Goal: Task Accomplishment & Management: Use online tool/utility

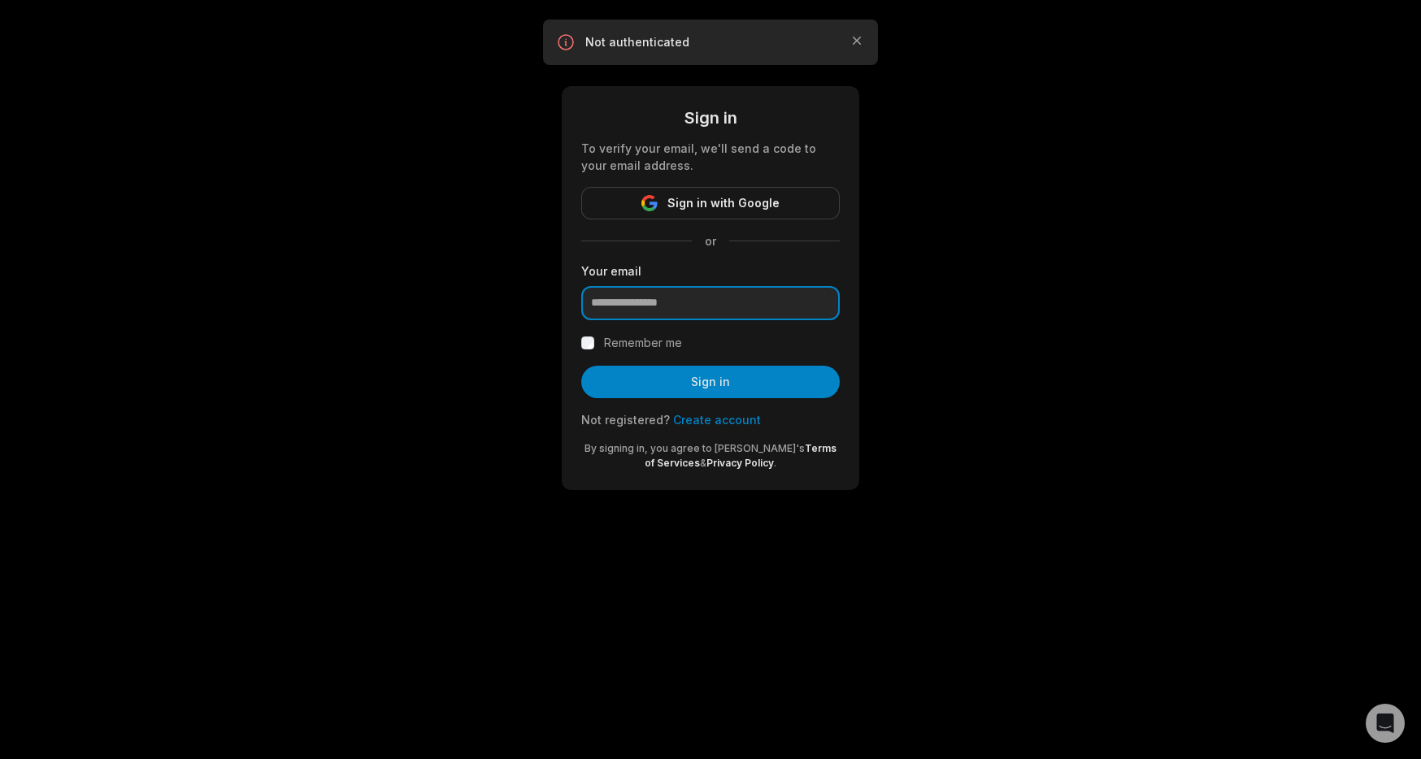
click at [735, 303] on input "email" at bounding box center [710, 303] width 258 height 34
type input "**********"
click at [581, 366] on button "Sign in" at bounding box center [710, 382] width 258 height 33
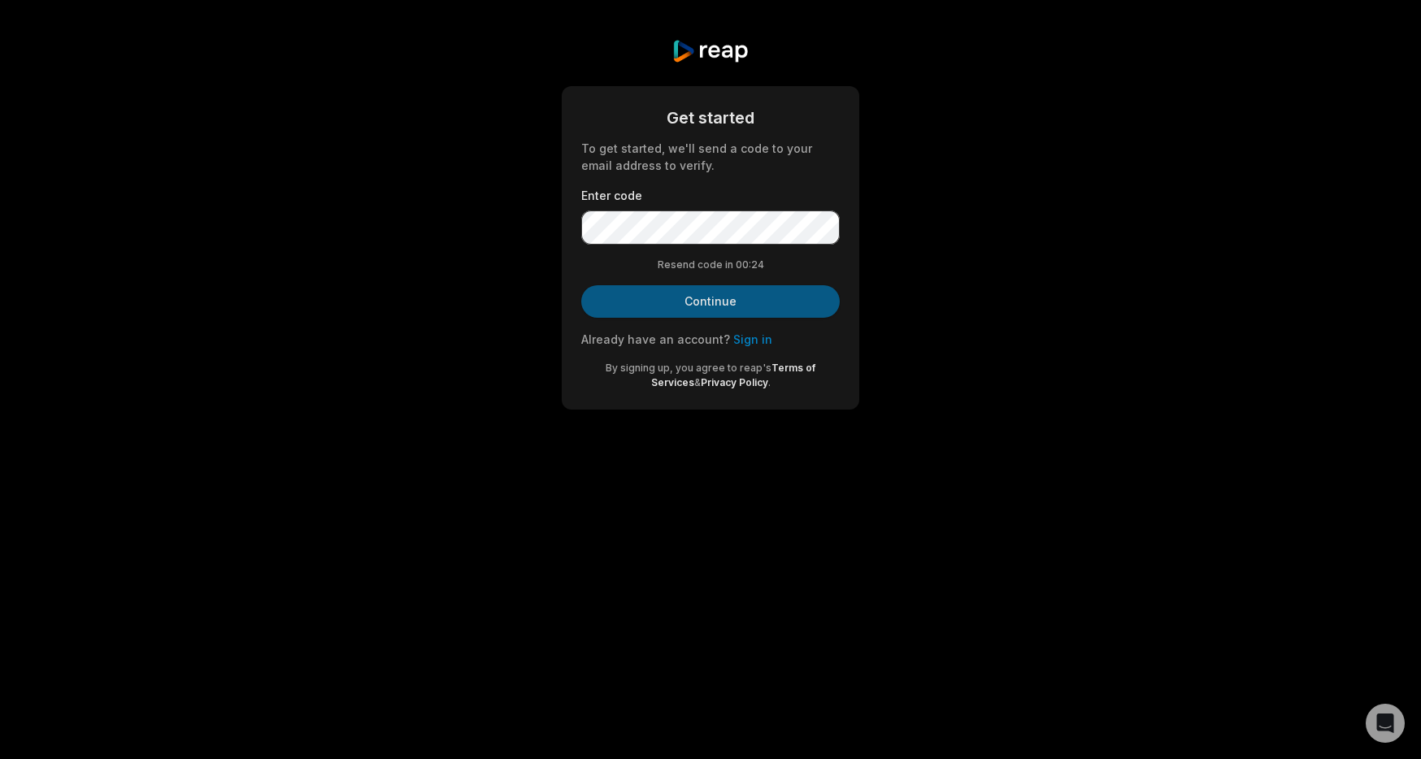
click at [666, 287] on button "Continue" at bounding box center [710, 301] width 258 height 33
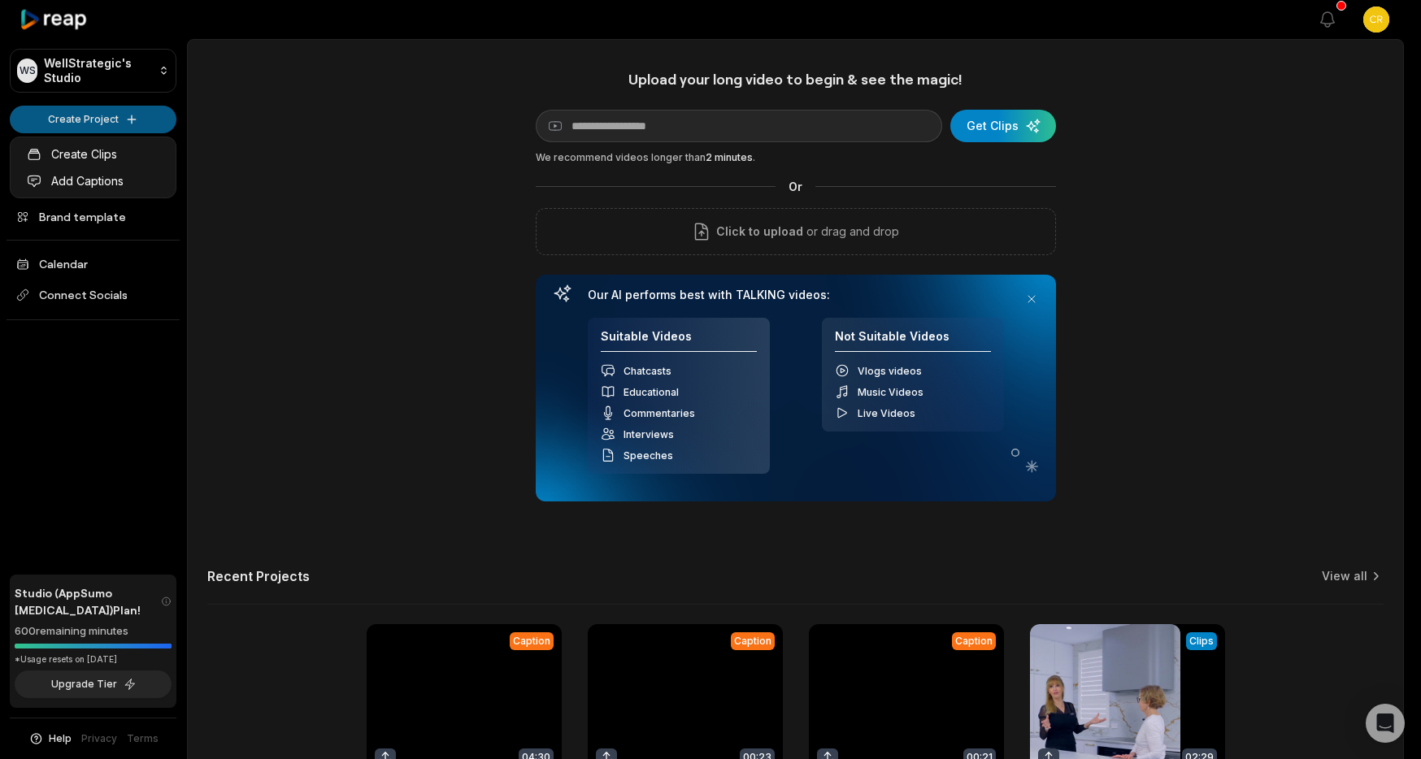
click at [111, 106] on html "WS WellStrategic's Studio Create Project Home Projects Brand template Calendar …" at bounding box center [710, 379] width 1421 height 759
click at [134, 123] on html "WS WellStrategic's Studio Create Project Home Projects Brand template Calendar …" at bounding box center [710, 379] width 1421 height 759
click at [124, 119] on html "WS WellStrategic's Studio Create Project Home Projects Brand template Calendar …" at bounding box center [710, 379] width 1421 height 759
click at [110, 154] on link "Create Clips" at bounding box center [93, 154] width 158 height 27
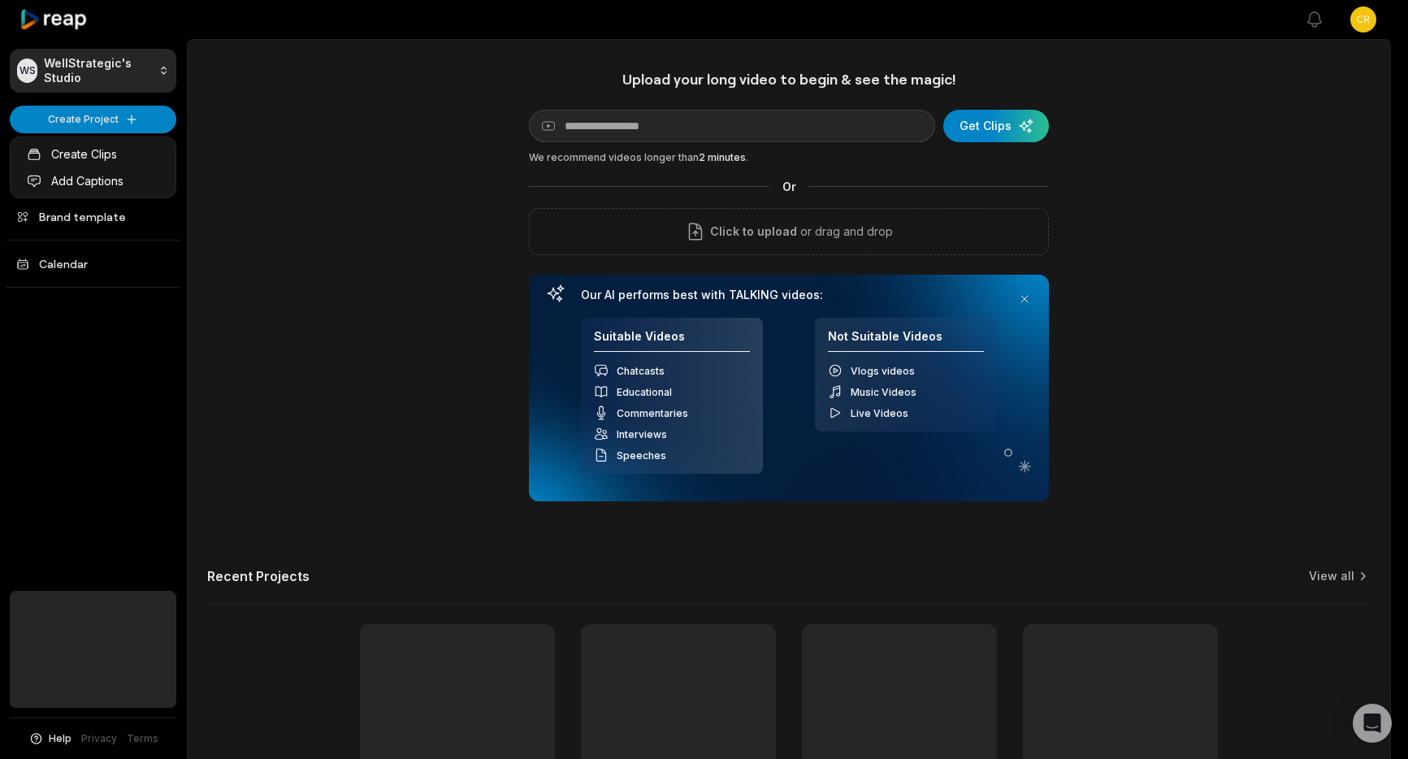
click at [128, 123] on html "WS WellStrategic's Studio Create Project Home Projects Brand template Calendar …" at bounding box center [704, 379] width 1408 height 759
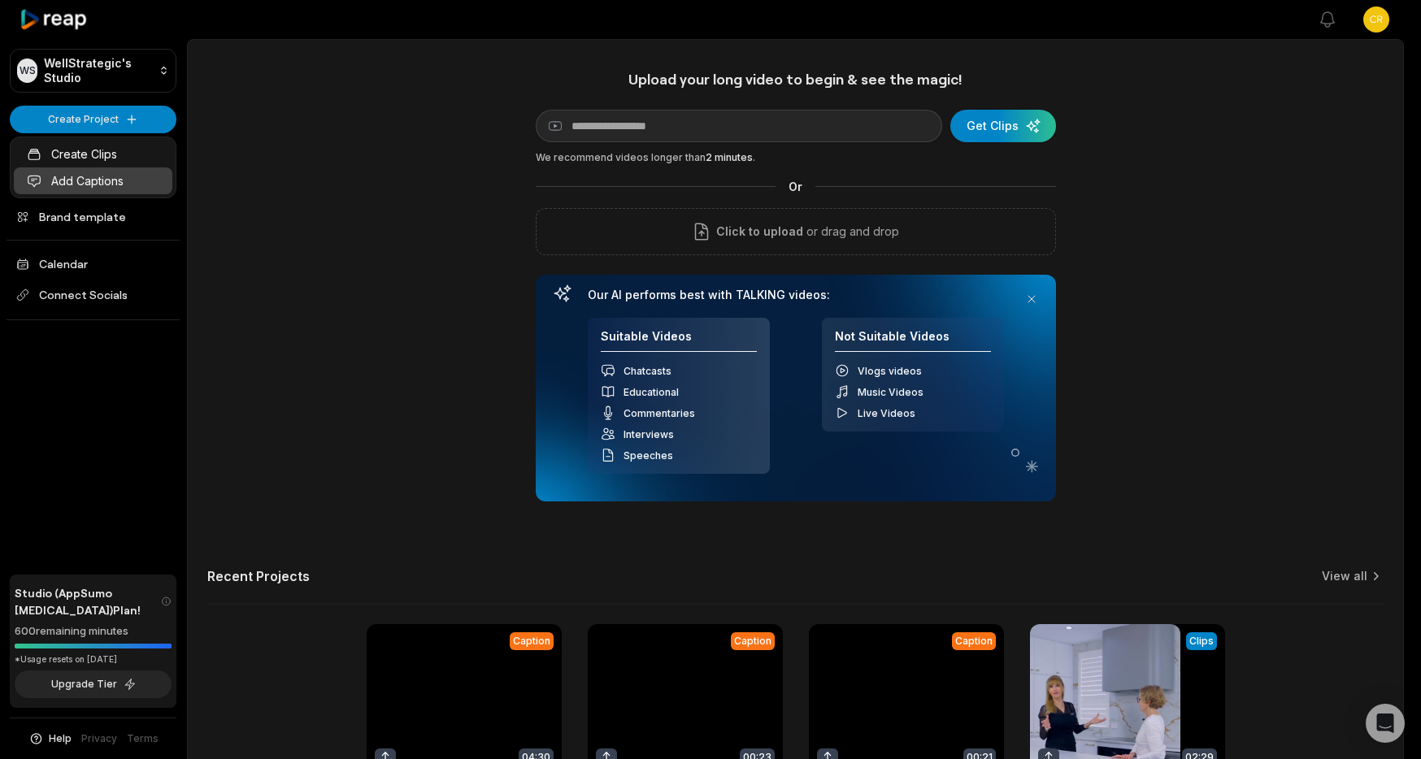
click at [106, 180] on link "Add Captions" at bounding box center [93, 180] width 158 height 27
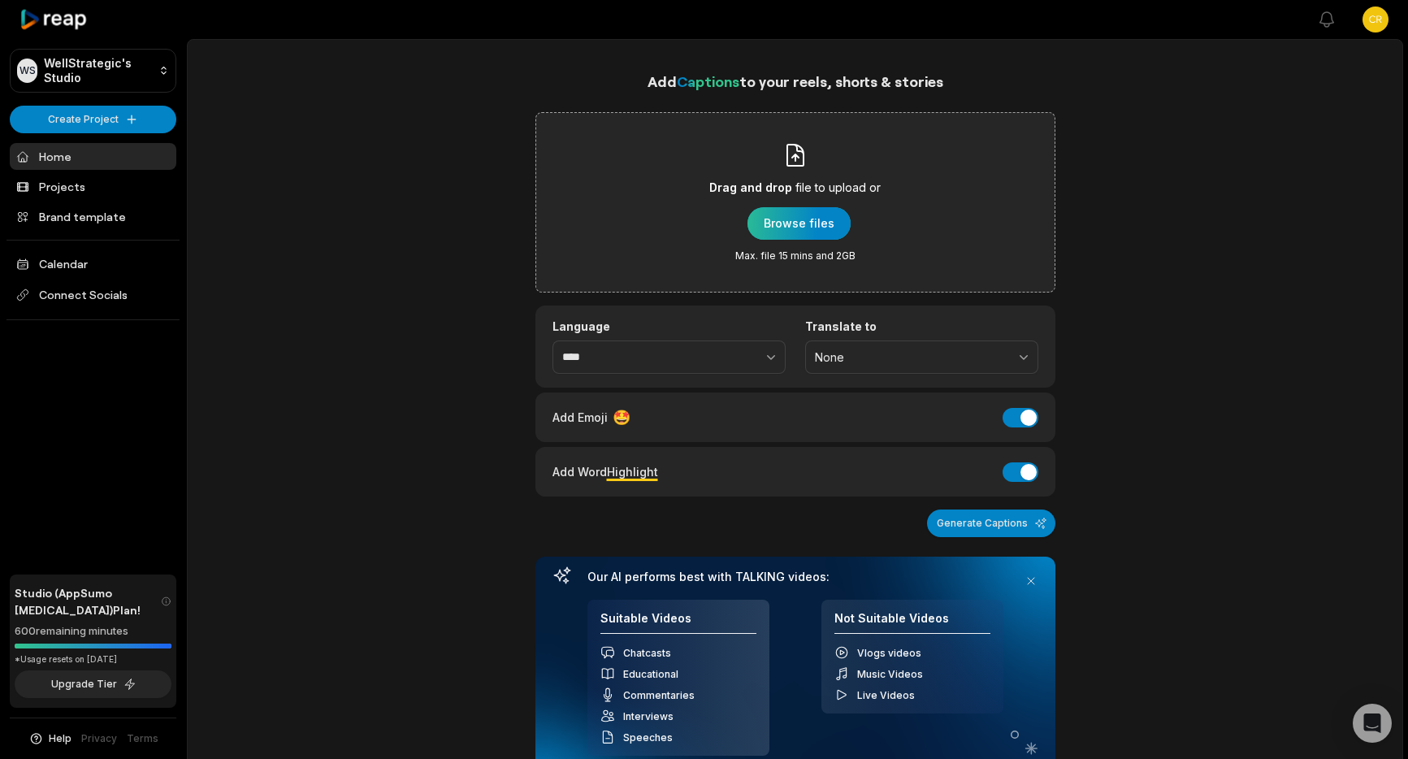
click at [796, 219] on div "button" at bounding box center [799, 223] width 103 height 33
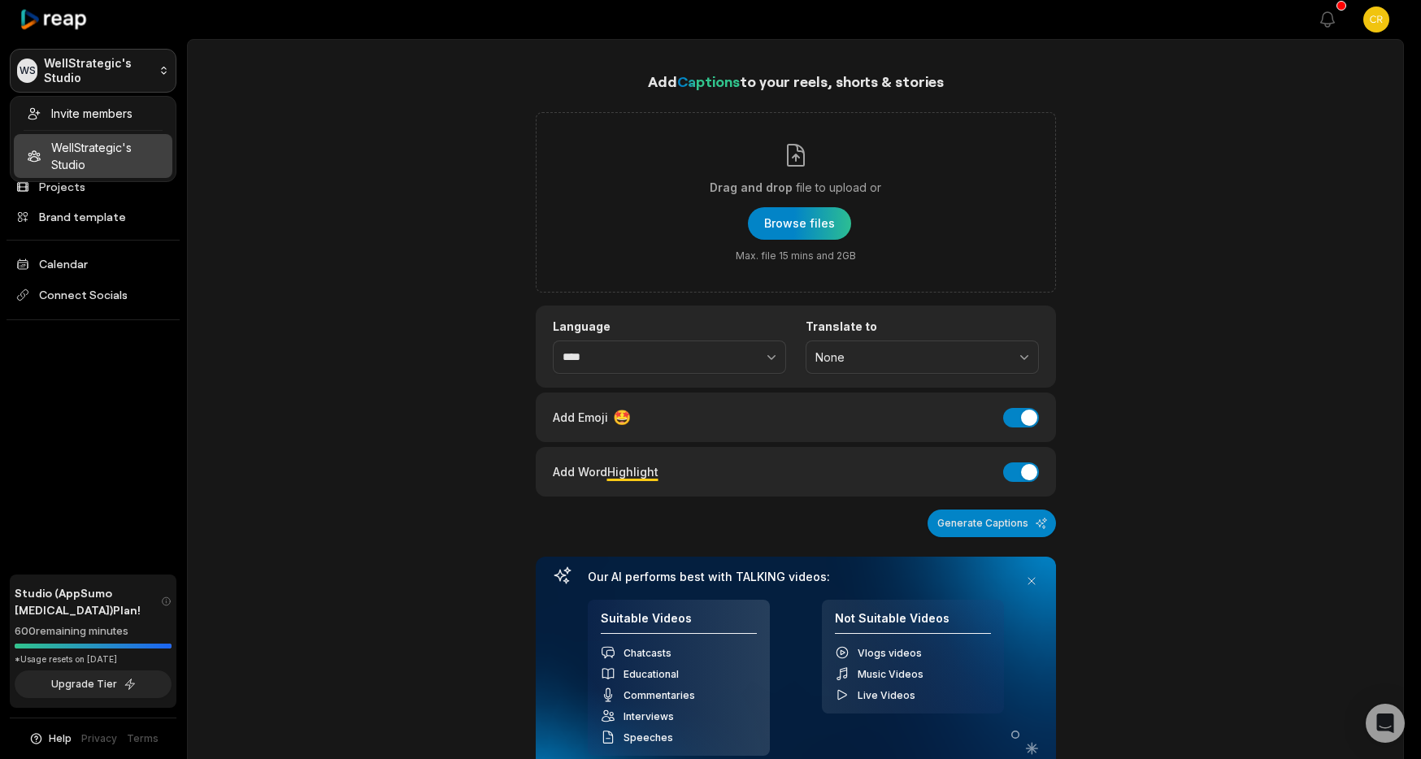
click at [93, 63] on html "WS WellStrategic's Studio Create Project Home Projects Brand template Calendar …" at bounding box center [710, 379] width 1421 height 759
